Goal: Information Seeking & Learning: Find specific fact

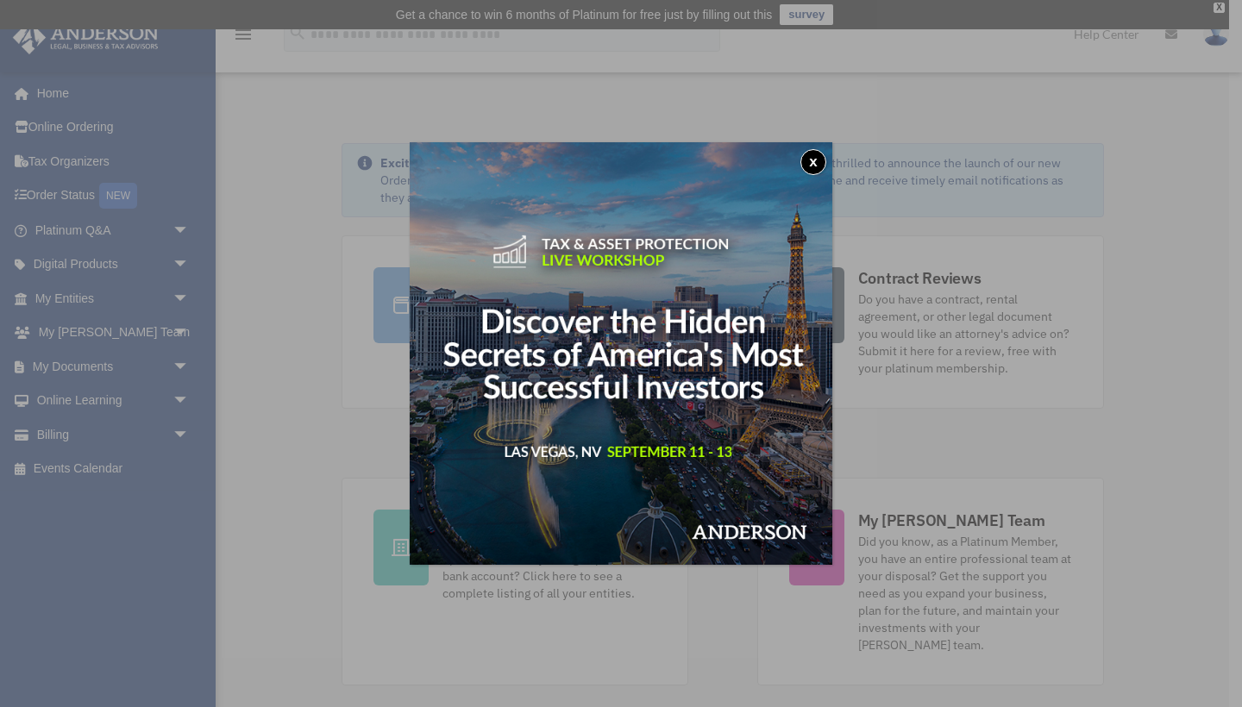
click at [820, 161] on button "x" at bounding box center [813, 162] width 26 height 26
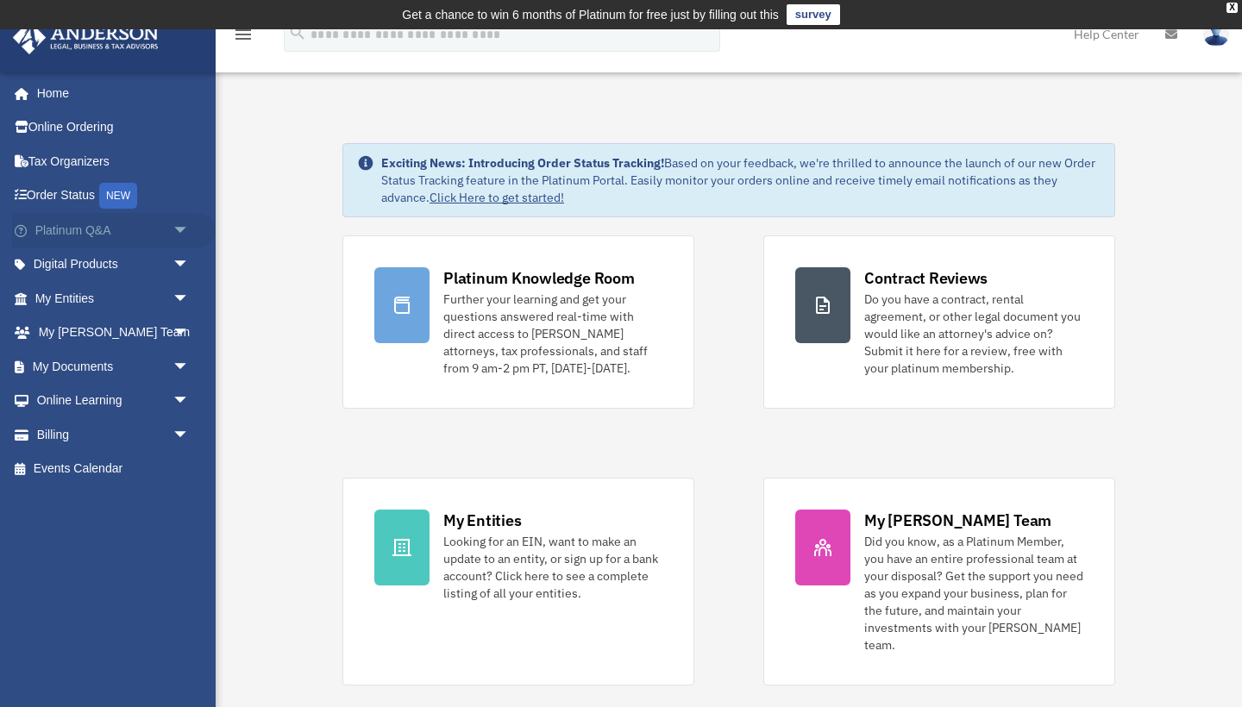
click at [77, 220] on link "Platinum Q&A arrow_drop_down" at bounding box center [113, 230] width 203 height 34
click at [174, 225] on span "arrow_drop_down" at bounding box center [189, 230] width 34 height 35
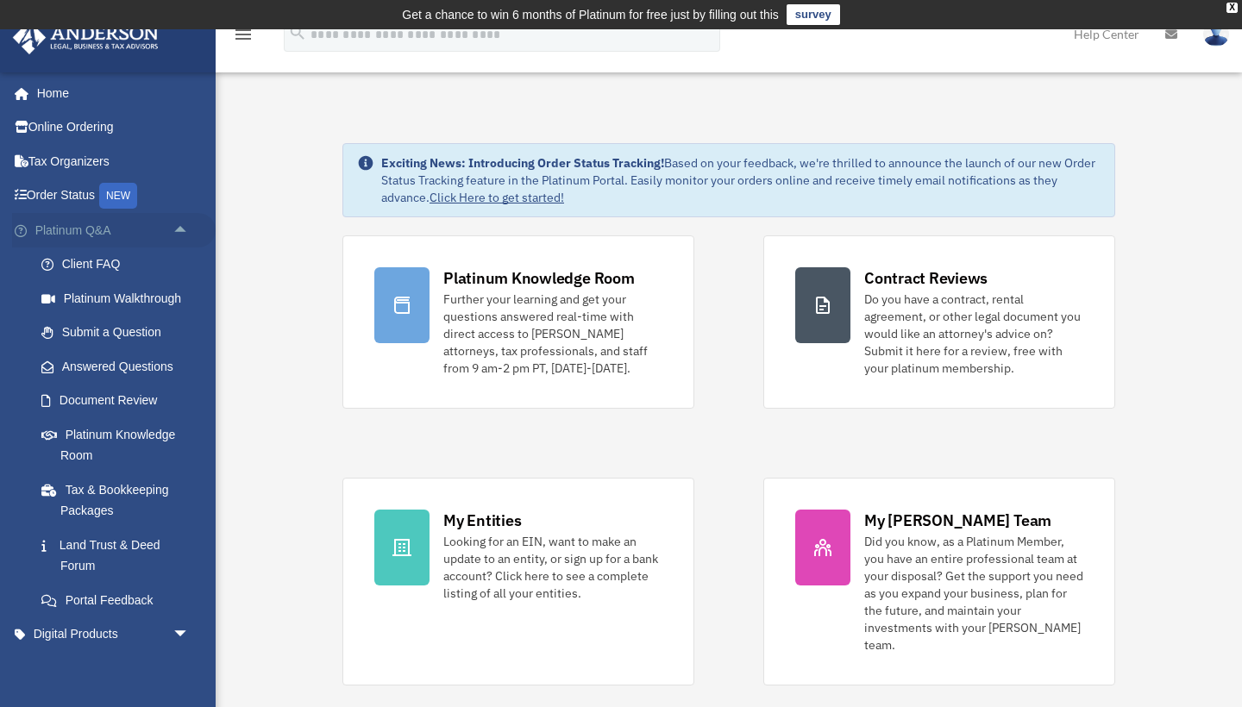
click at [185, 229] on span "arrow_drop_up" at bounding box center [189, 230] width 34 height 35
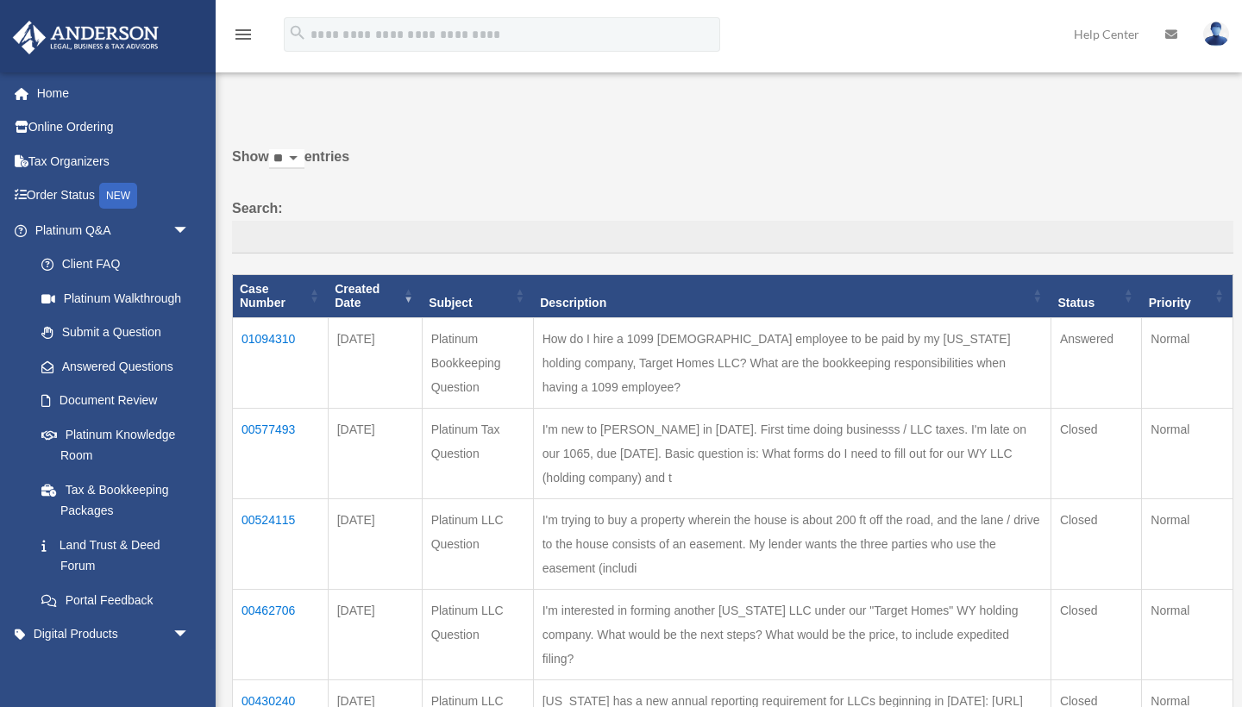
scroll to position [44, 0]
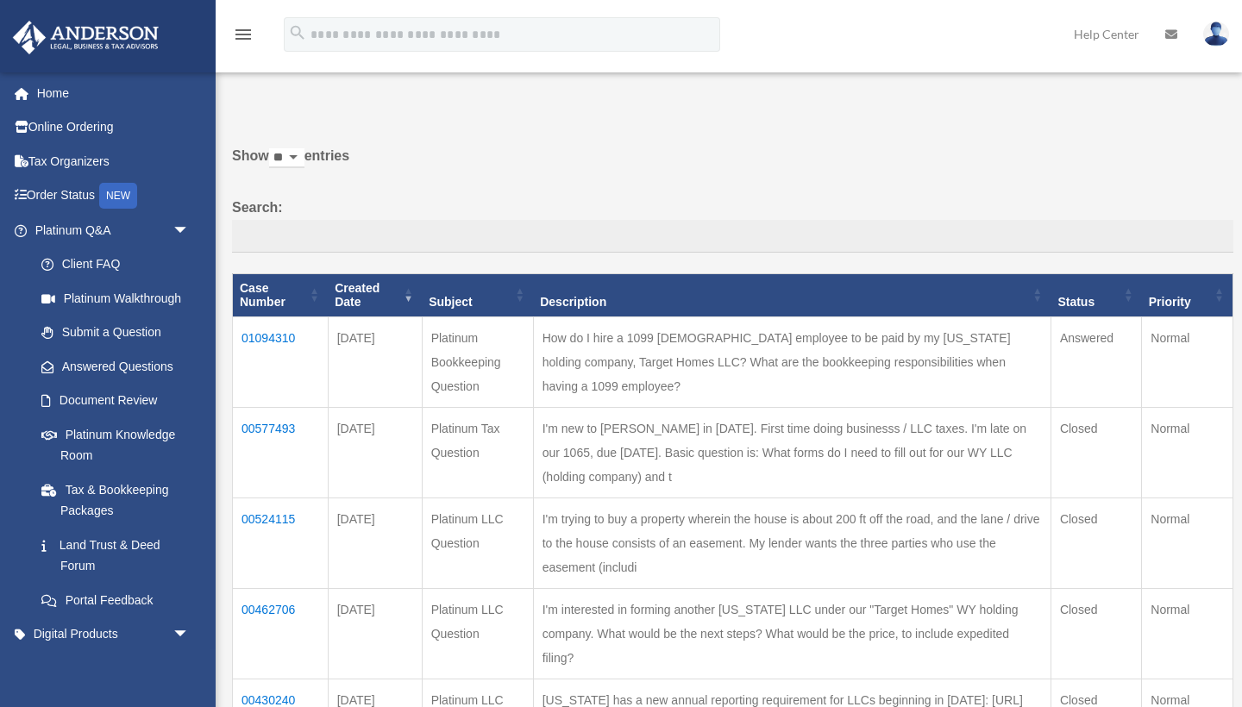
click at [801, 345] on td "How do I hire a 1099 contract employee to be paid by my Wyoming holding company…" at bounding box center [791, 362] width 517 height 91
click at [256, 335] on td "01094310" at bounding box center [281, 362] width 96 height 91
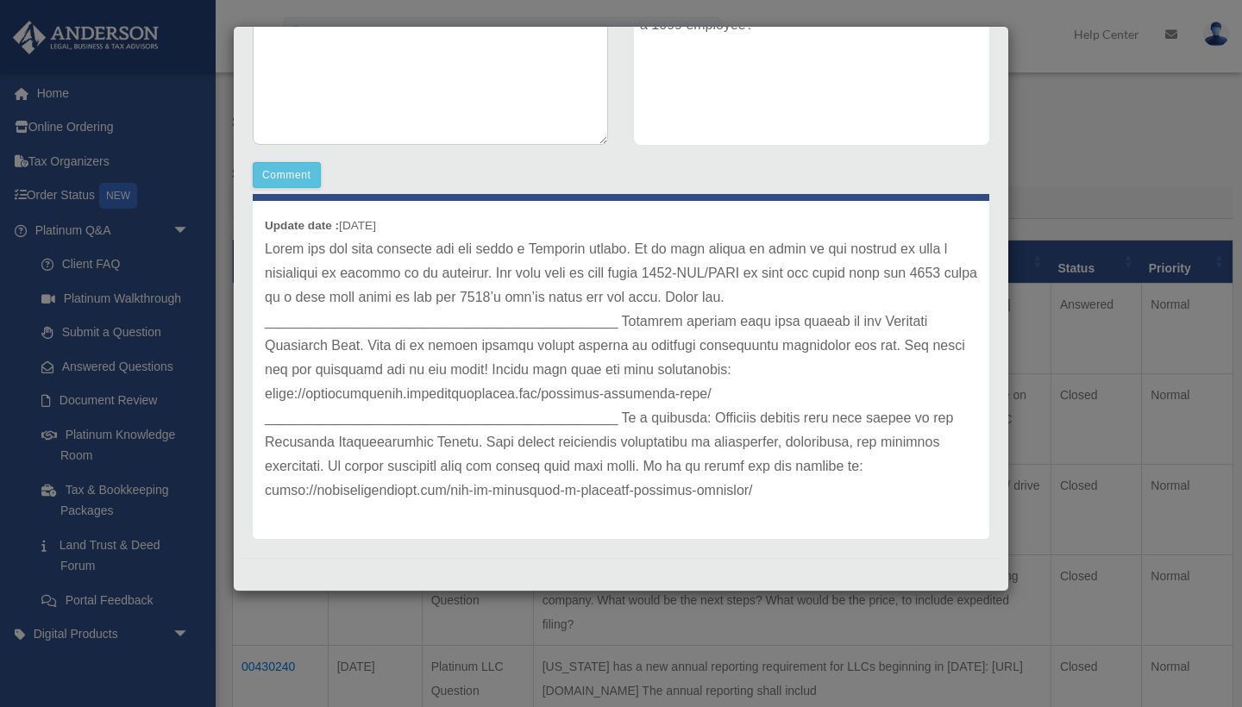
scroll to position [87, 0]
click at [1074, 161] on div "Case Detail × Platinum Bookkeeping Question Case Number 01094310 Created Date A…" at bounding box center [621, 353] width 1242 height 707
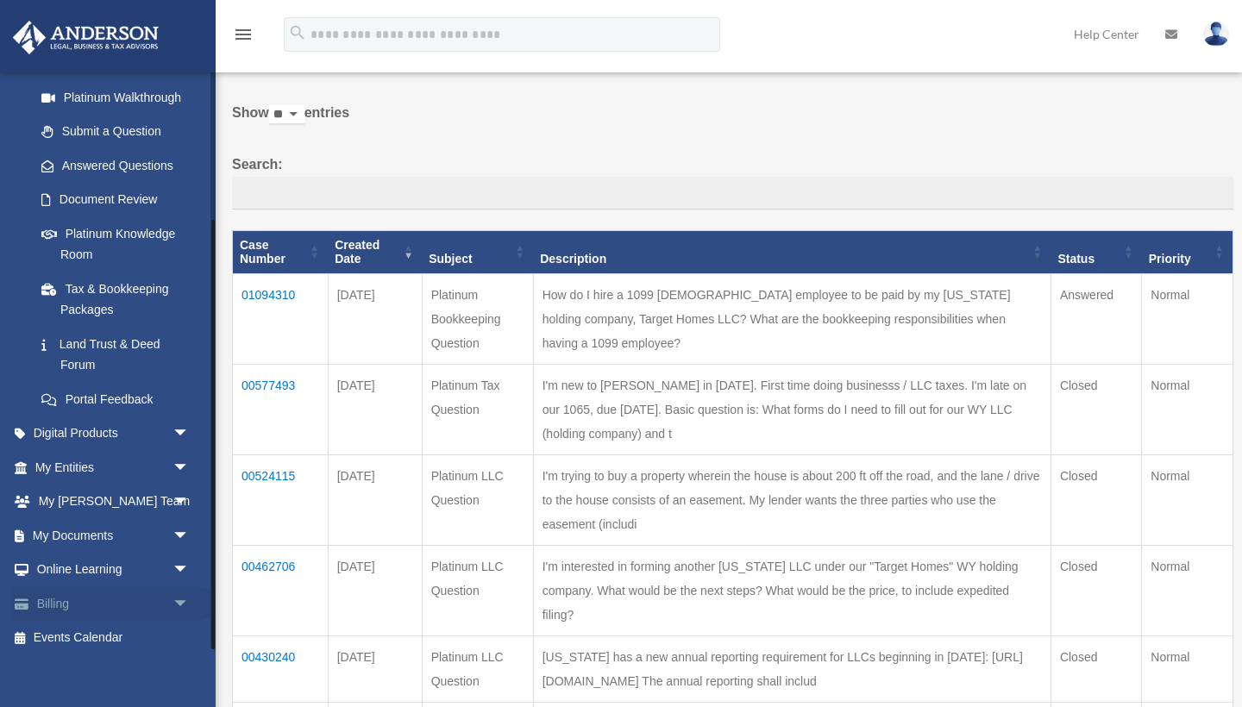
scroll to position [200, 0]
click at [52, 592] on link "Billing arrow_drop_down" at bounding box center [113, 604] width 203 height 34
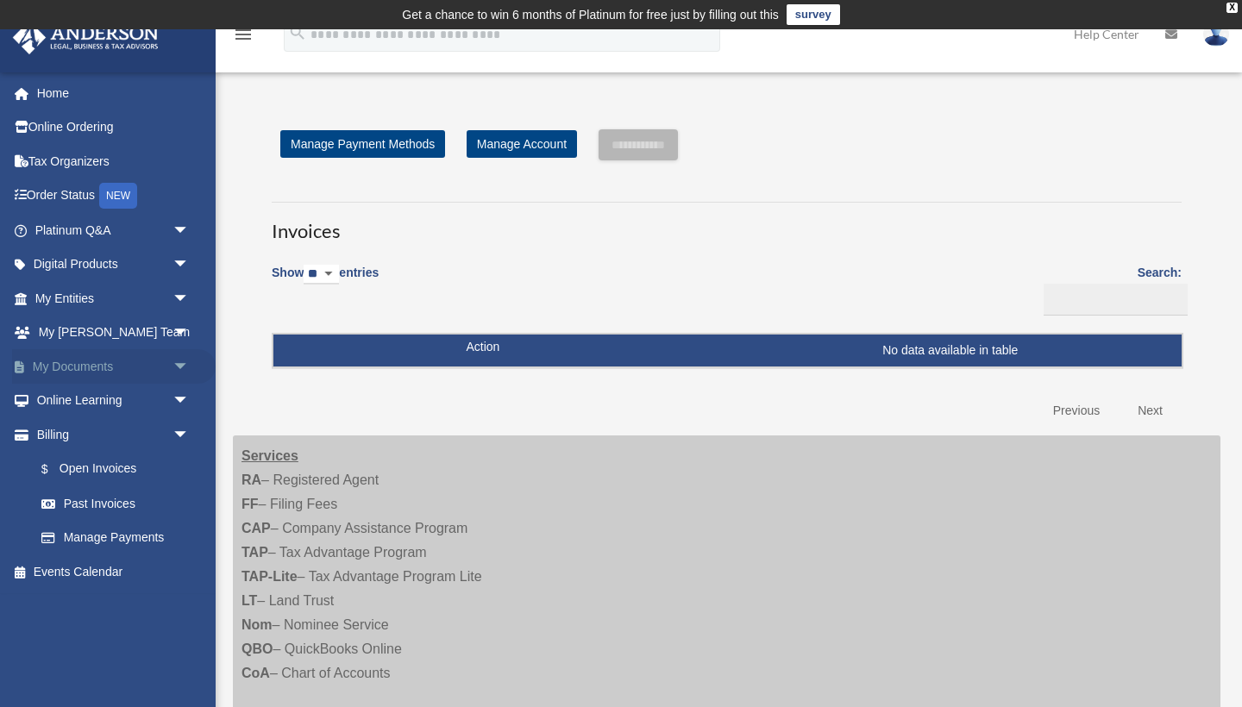
scroll to position [1, 0]
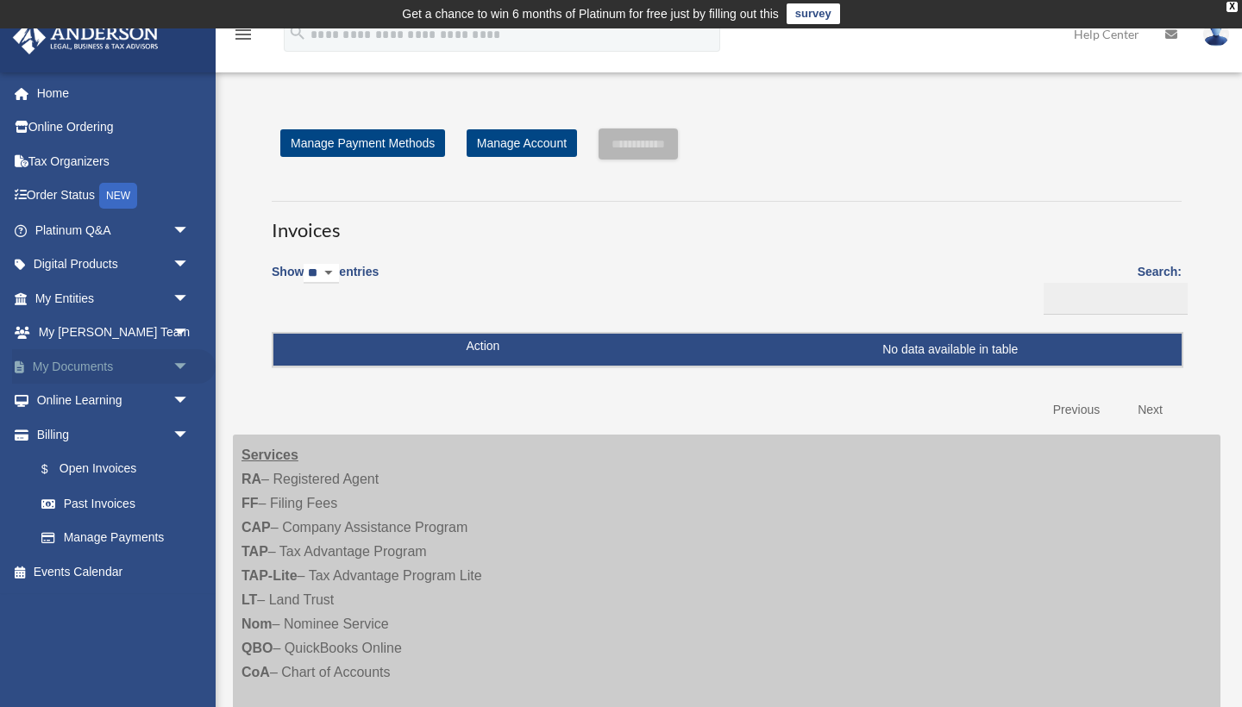
click at [69, 372] on link "My Documents arrow_drop_down" at bounding box center [113, 366] width 203 height 34
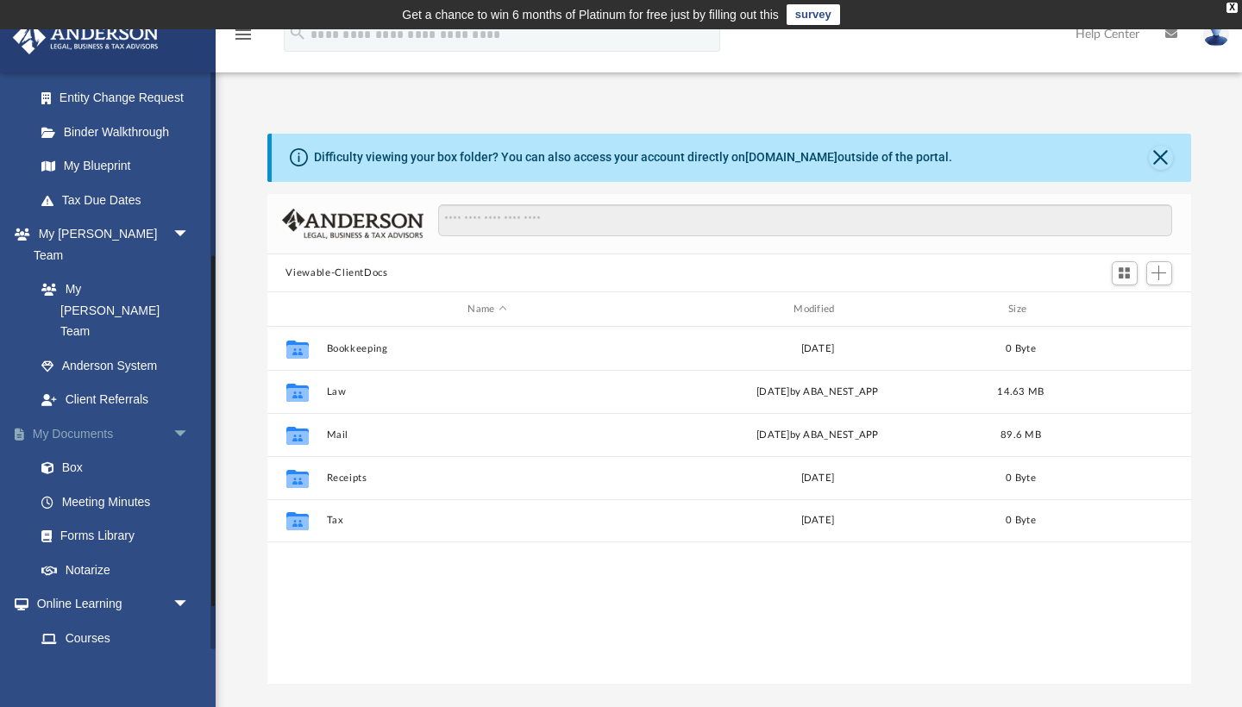
scroll to position [305, 0]
click at [68, 448] on link "Box" at bounding box center [119, 465] width 191 height 34
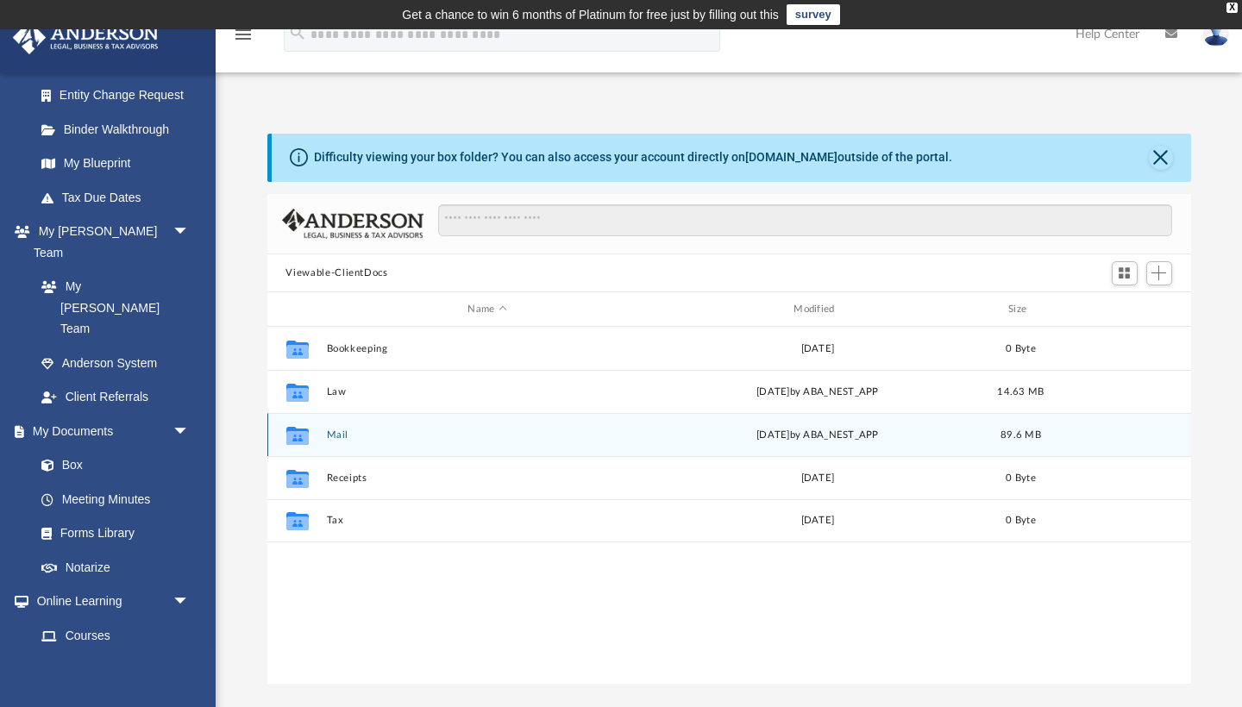
click at [330, 435] on button "Mail" at bounding box center [487, 434] width 322 height 11
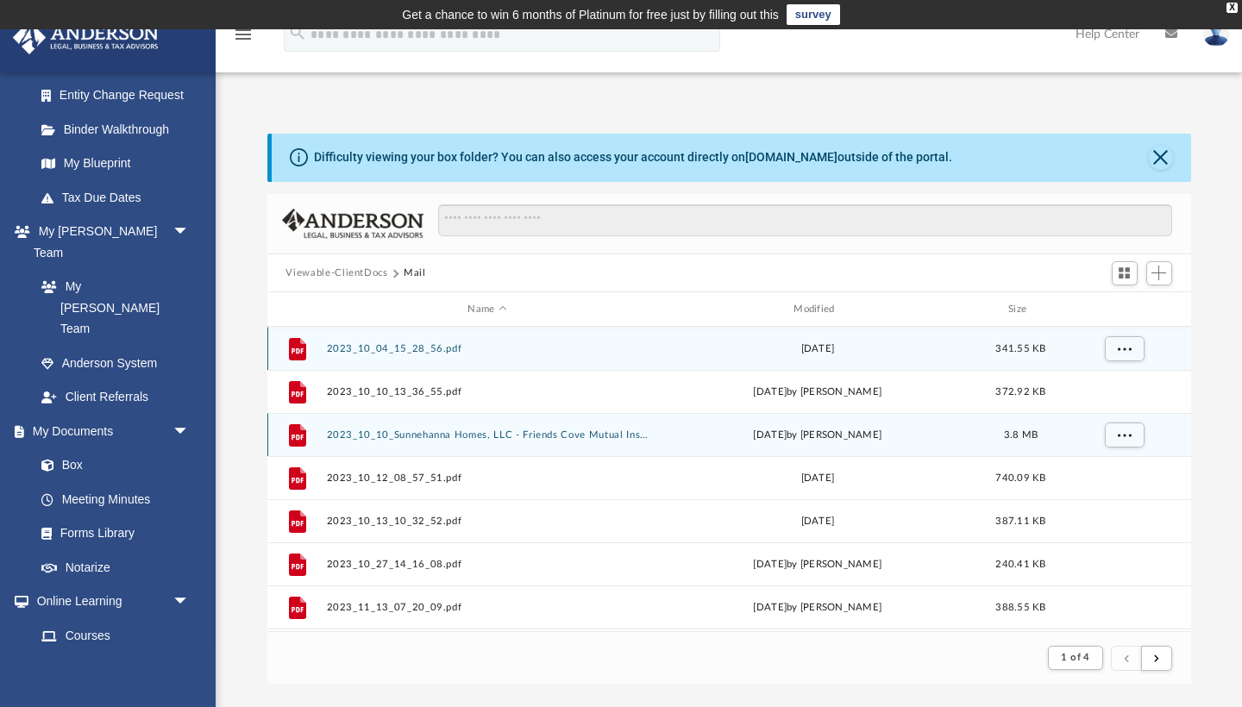
scroll to position [339, 923]
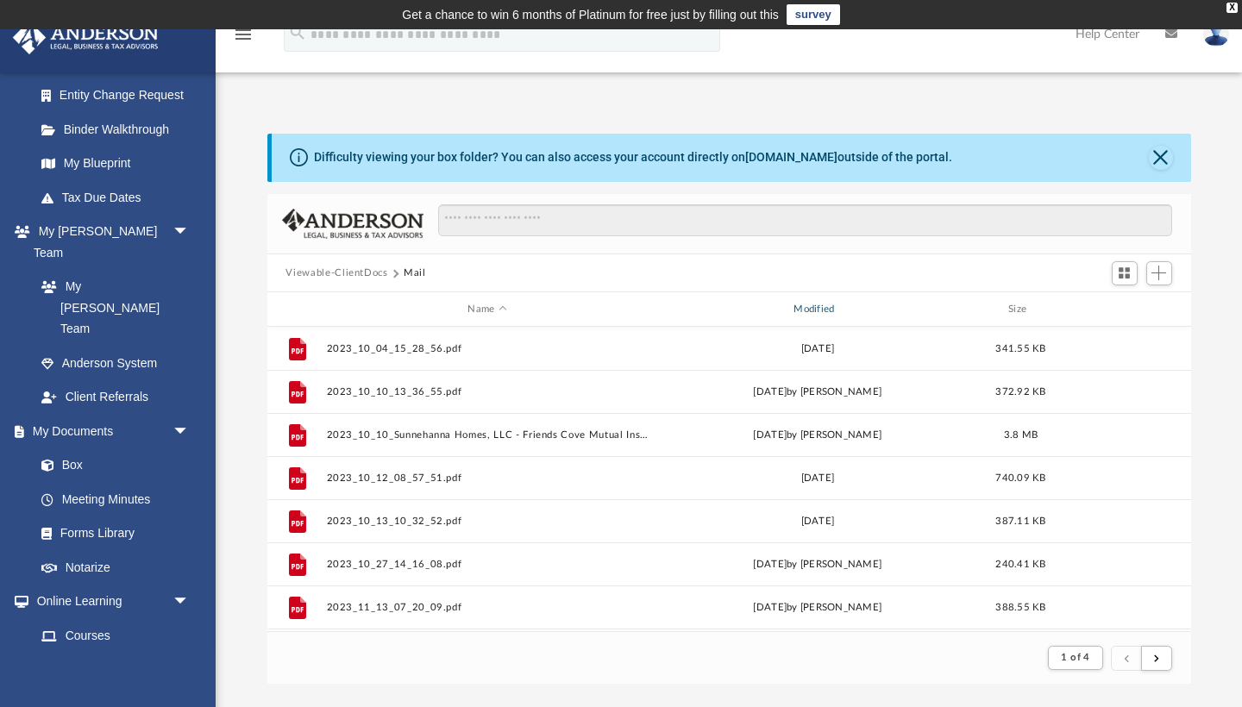
click at [806, 307] on div "Modified" at bounding box center [816, 310] width 322 height 16
click at [806, 309] on div "Modified" at bounding box center [816, 310] width 322 height 16
click at [817, 310] on div "Modified" at bounding box center [816, 310] width 322 height 16
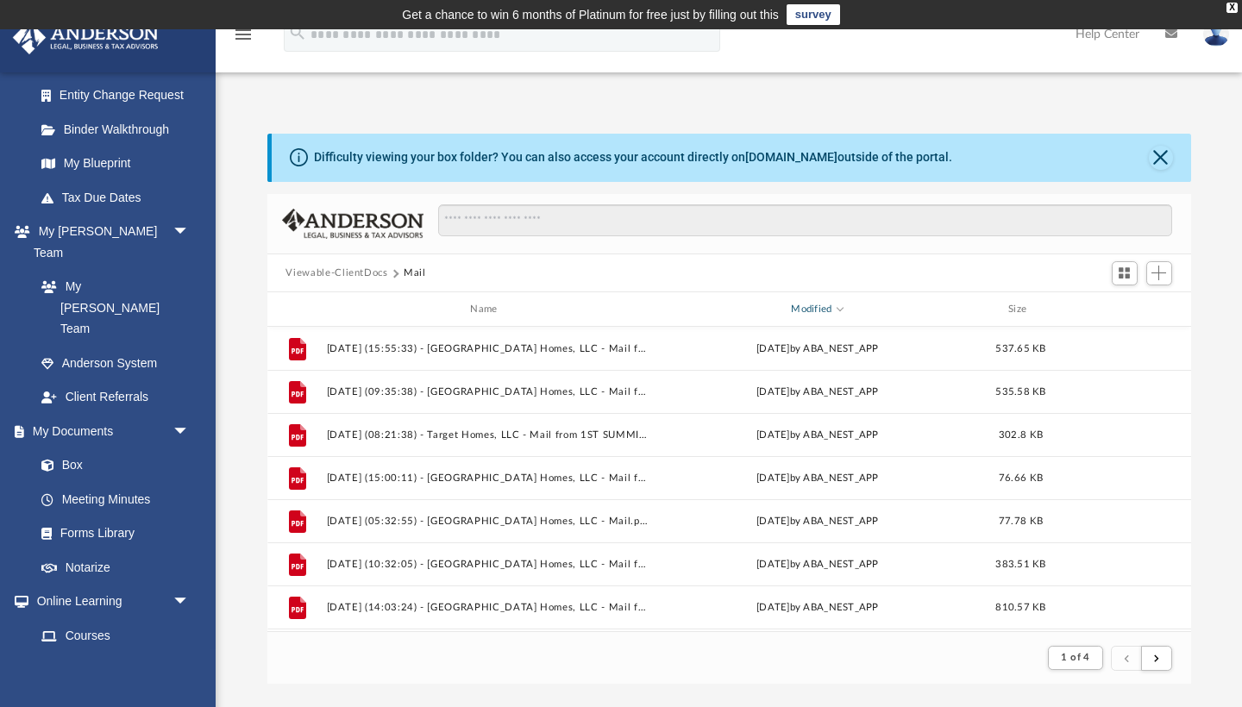
click at [817, 310] on div "Modified" at bounding box center [816, 310] width 322 height 16
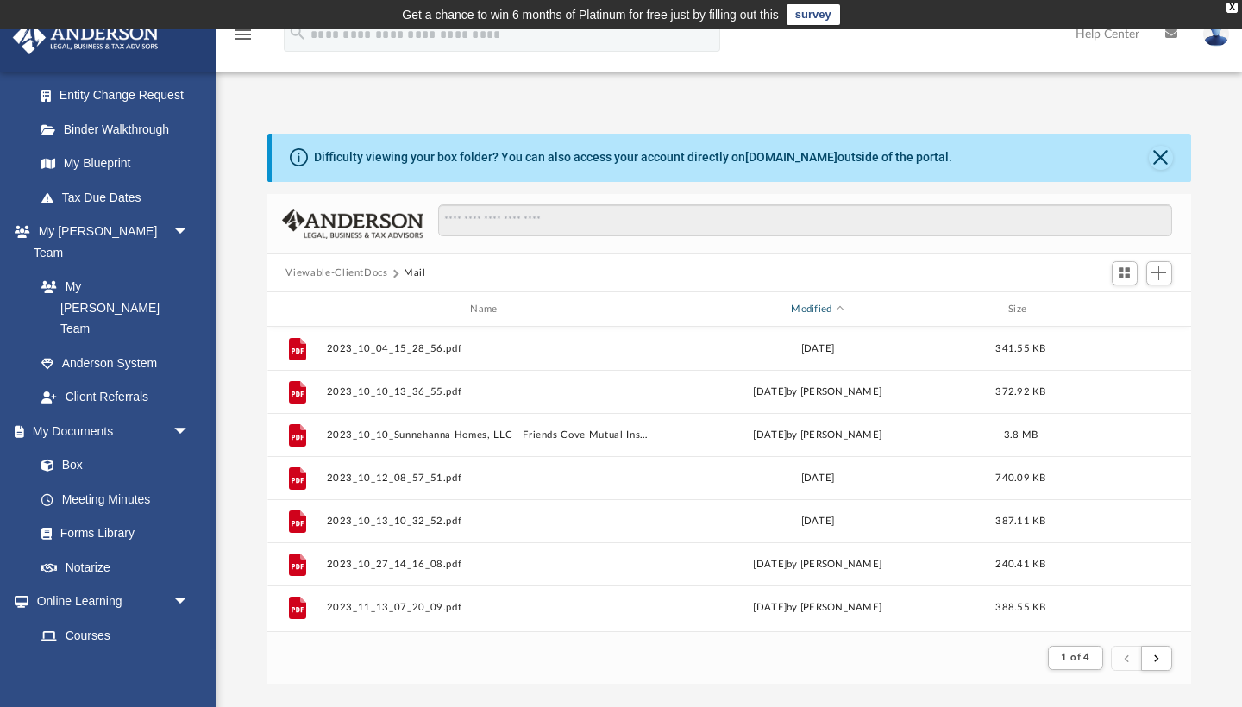
click at [812, 309] on div "Modified" at bounding box center [816, 310] width 322 height 16
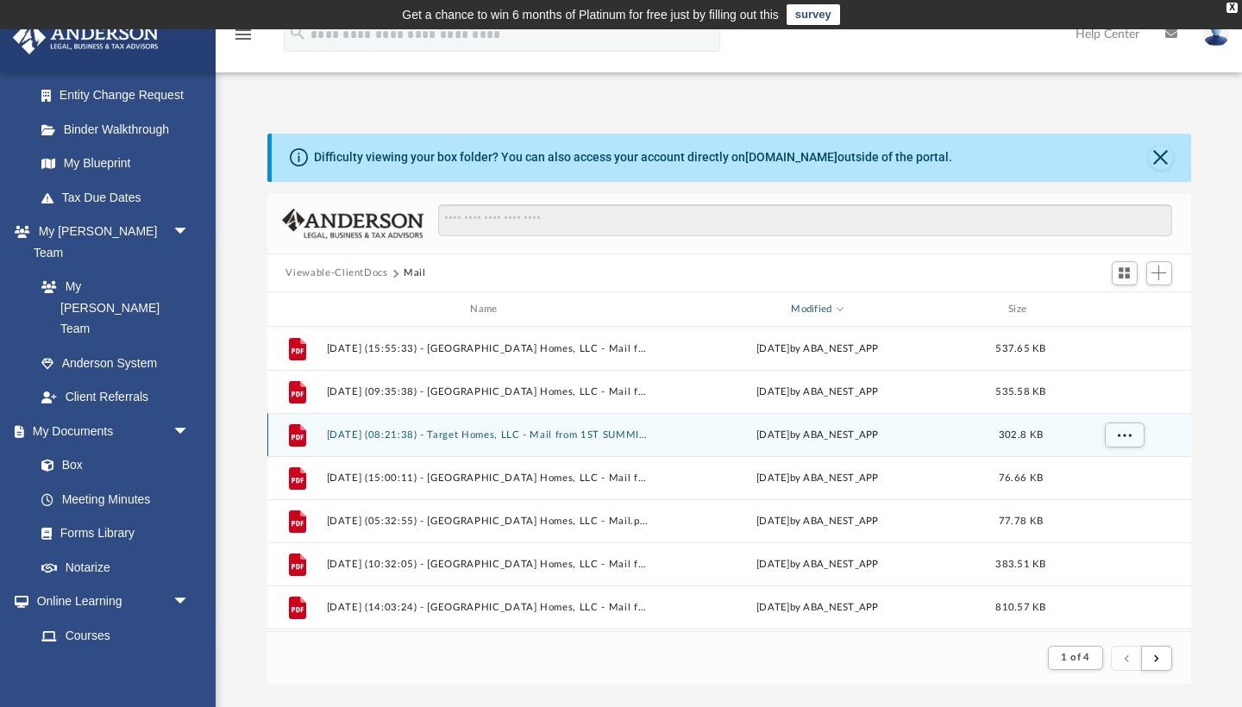
scroll to position [0, 0]
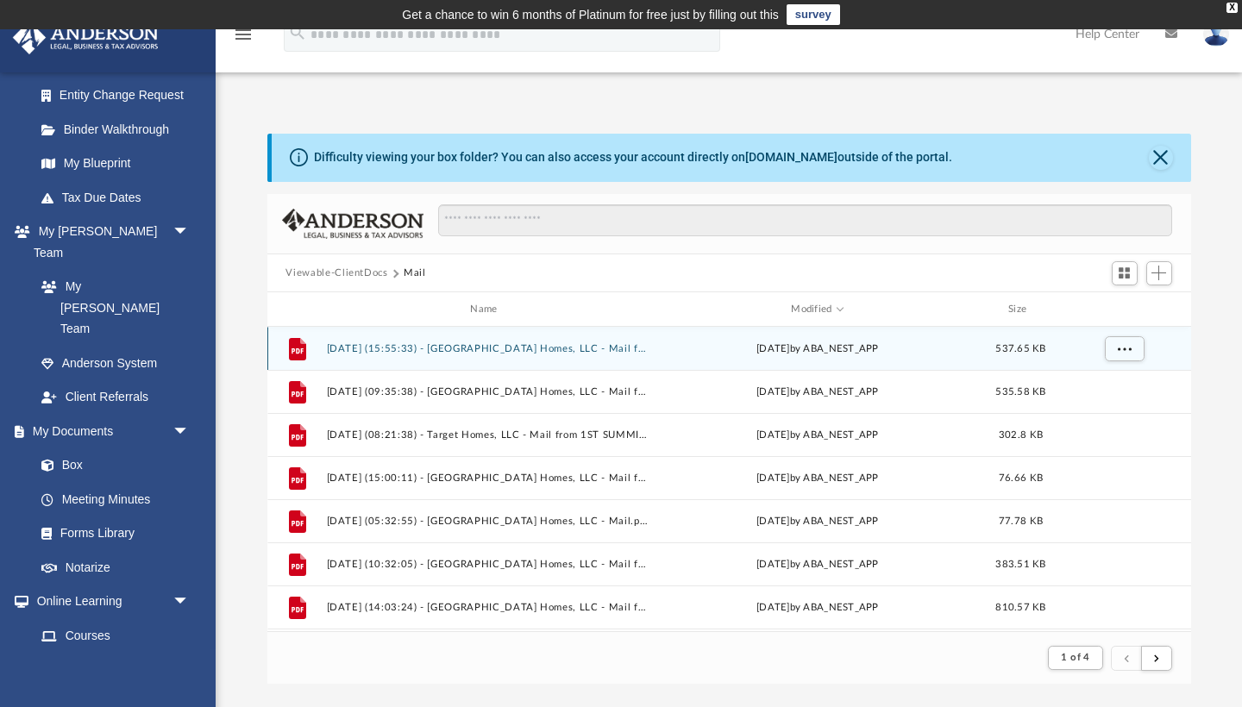
click at [499, 350] on button "2025.08.14 (15:55:33) - Sunnehanna Homes, LLC - Mail from 1ST SUMMIT BANK.pdf" at bounding box center [487, 348] width 322 height 11
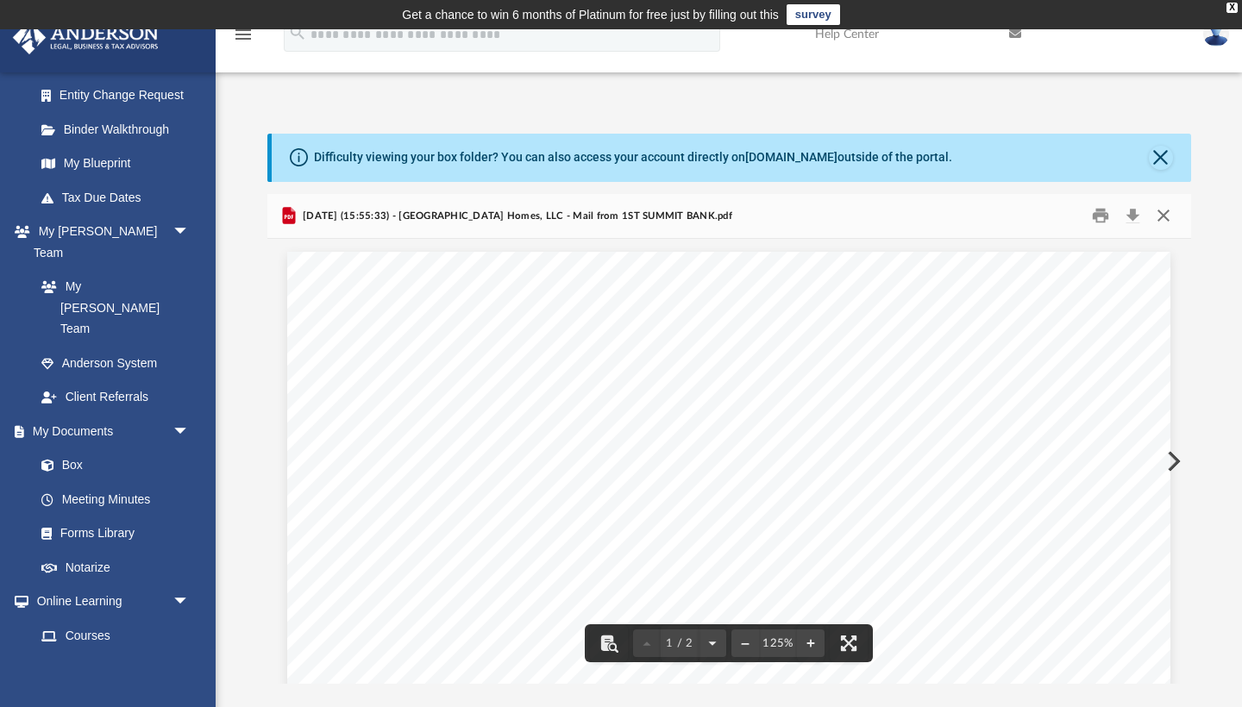
click at [1164, 211] on button "Close" at bounding box center [1163, 216] width 31 height 27
